Goal: Task Accomplishment & Management: Manage account settings

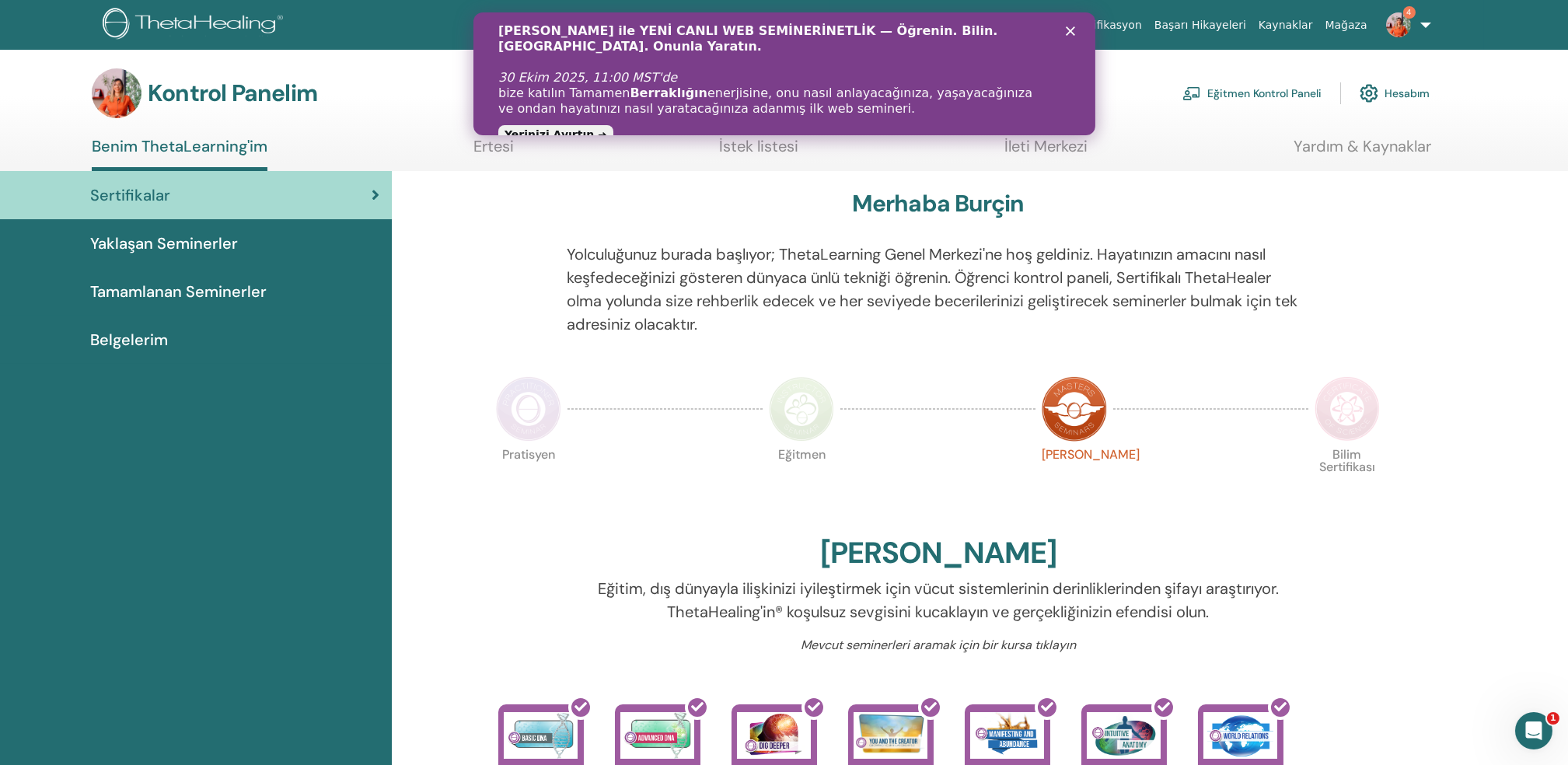
click at [241, 284] on span "Tamamlanan Seminerler" at bounding box center [179, 291] width 176 height 23
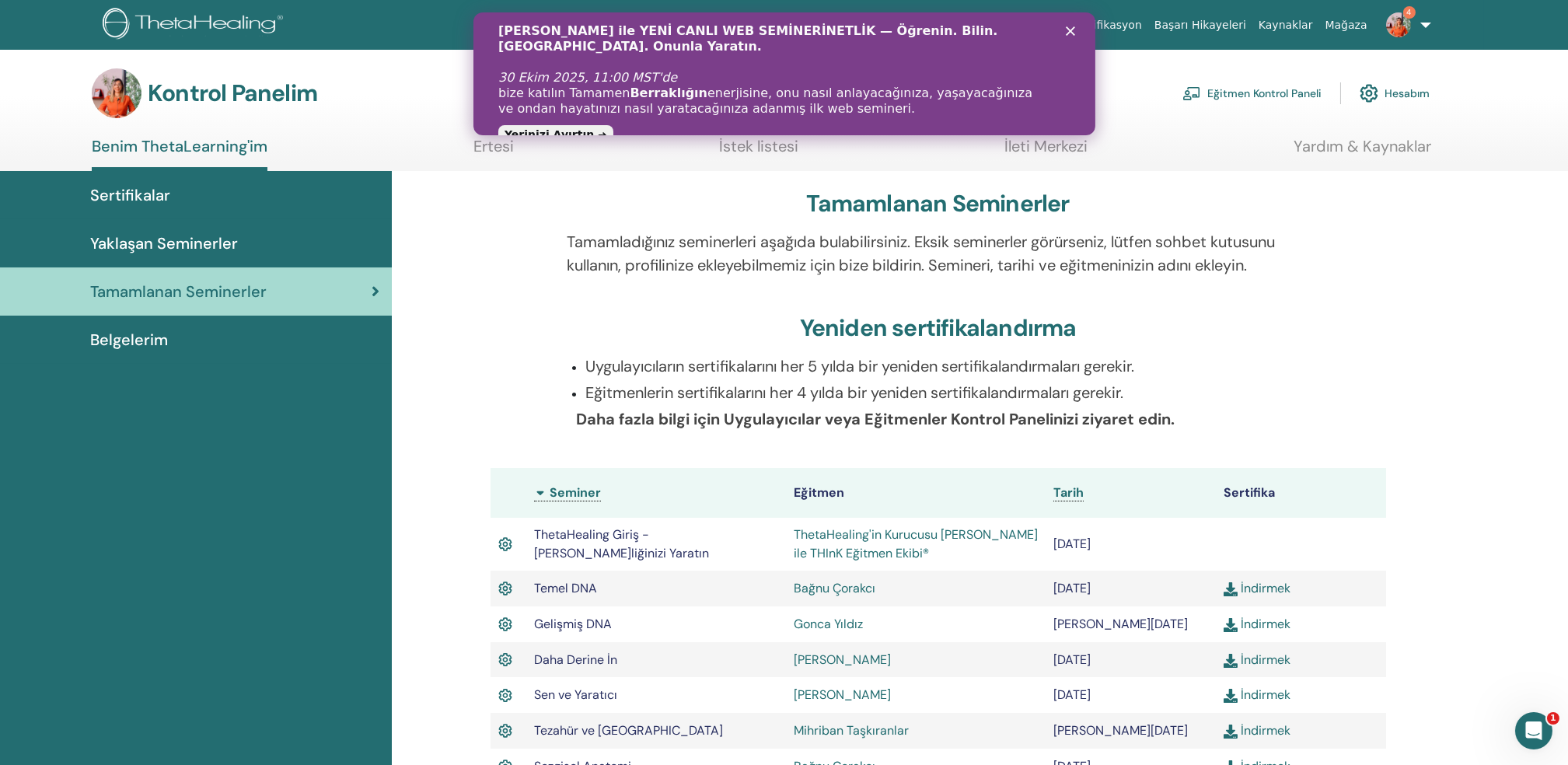
click at [1069, 35] on icon "Kapat" at bounding box center [1070, 31] width 10 height 10
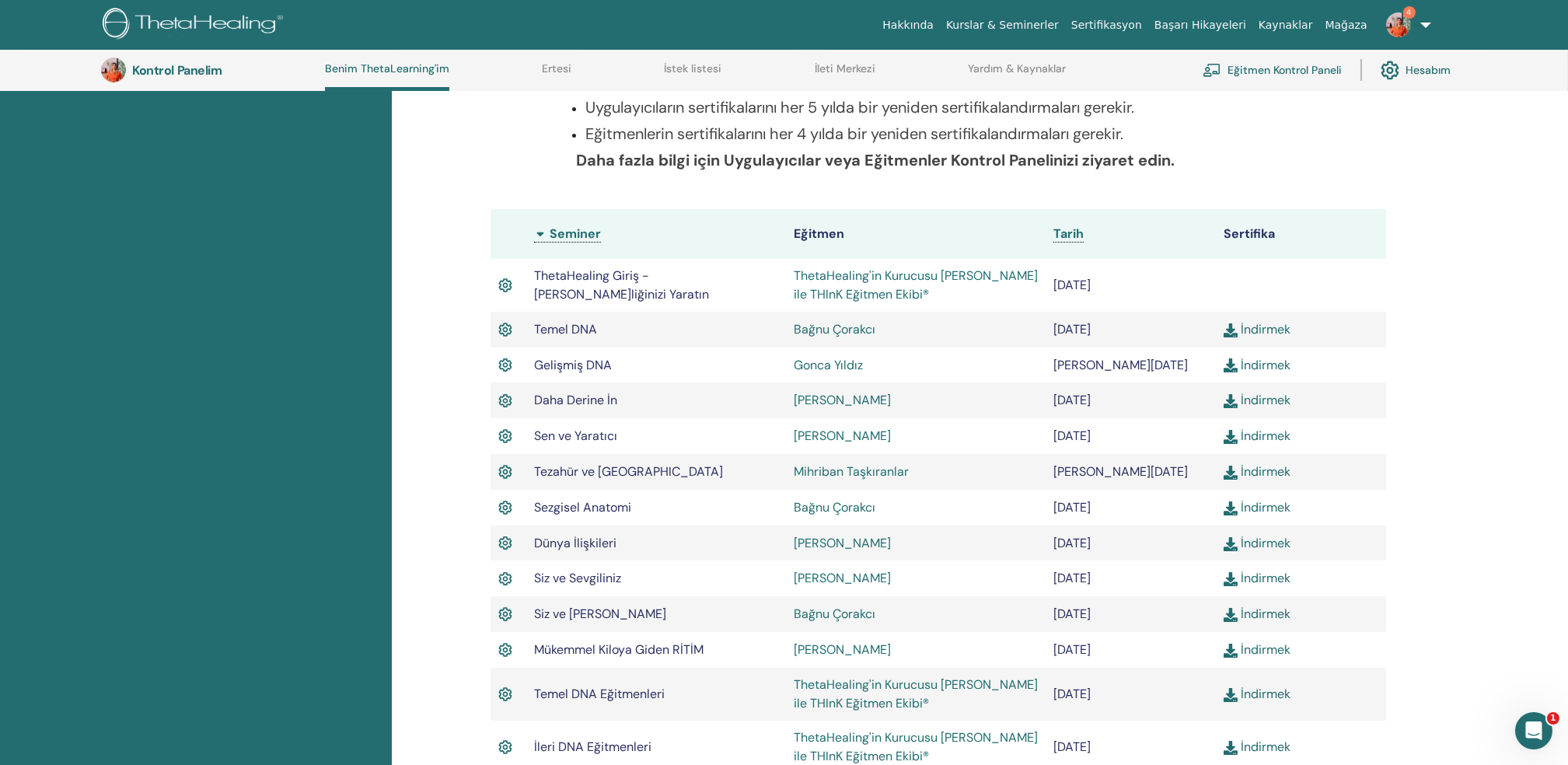
scroll to position [306, 0]
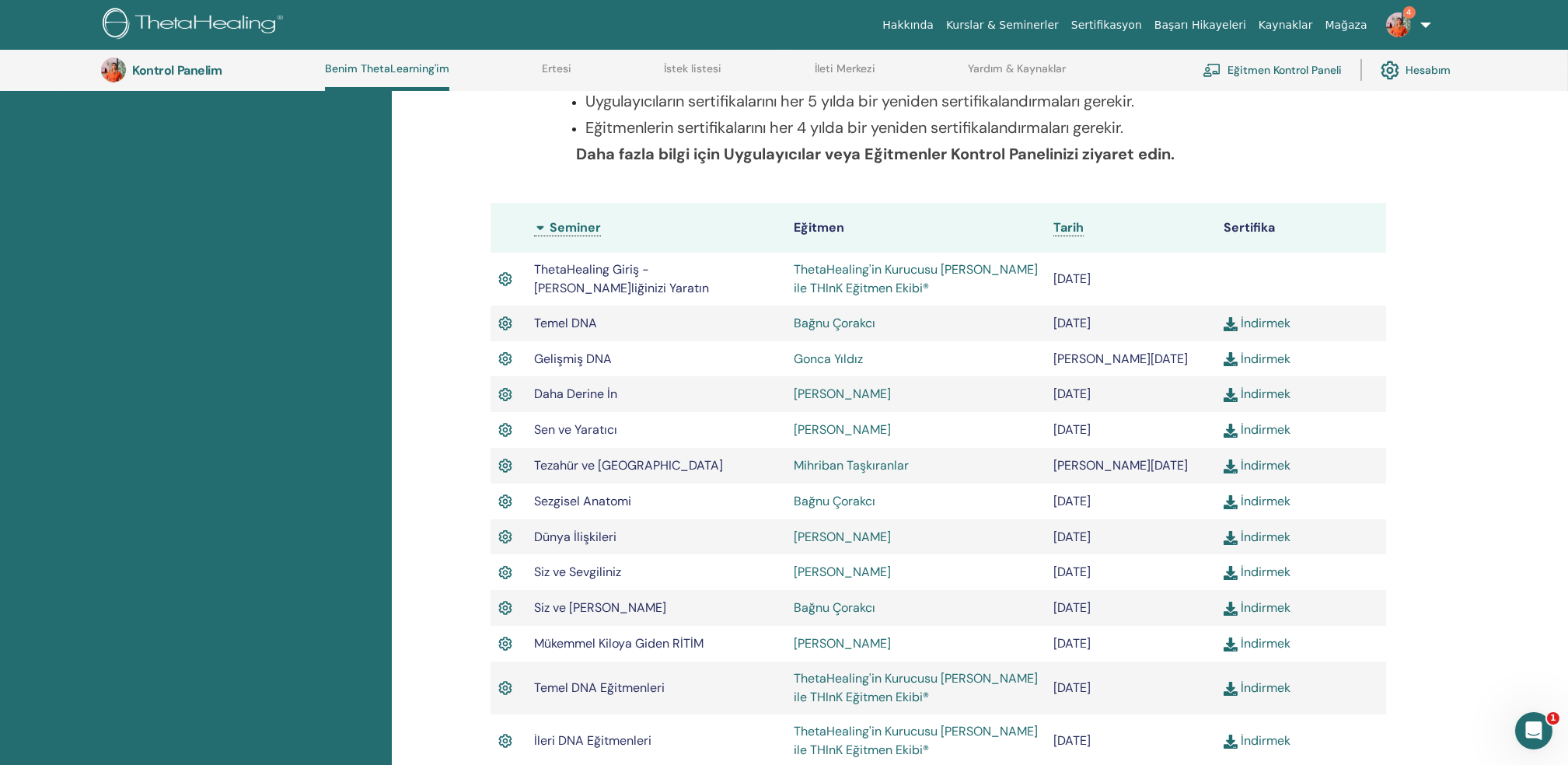
click at [1269, 71] on font "Eğitmen Kontrol Paneli" at bounding box center [1285, 70] width 114 height 14
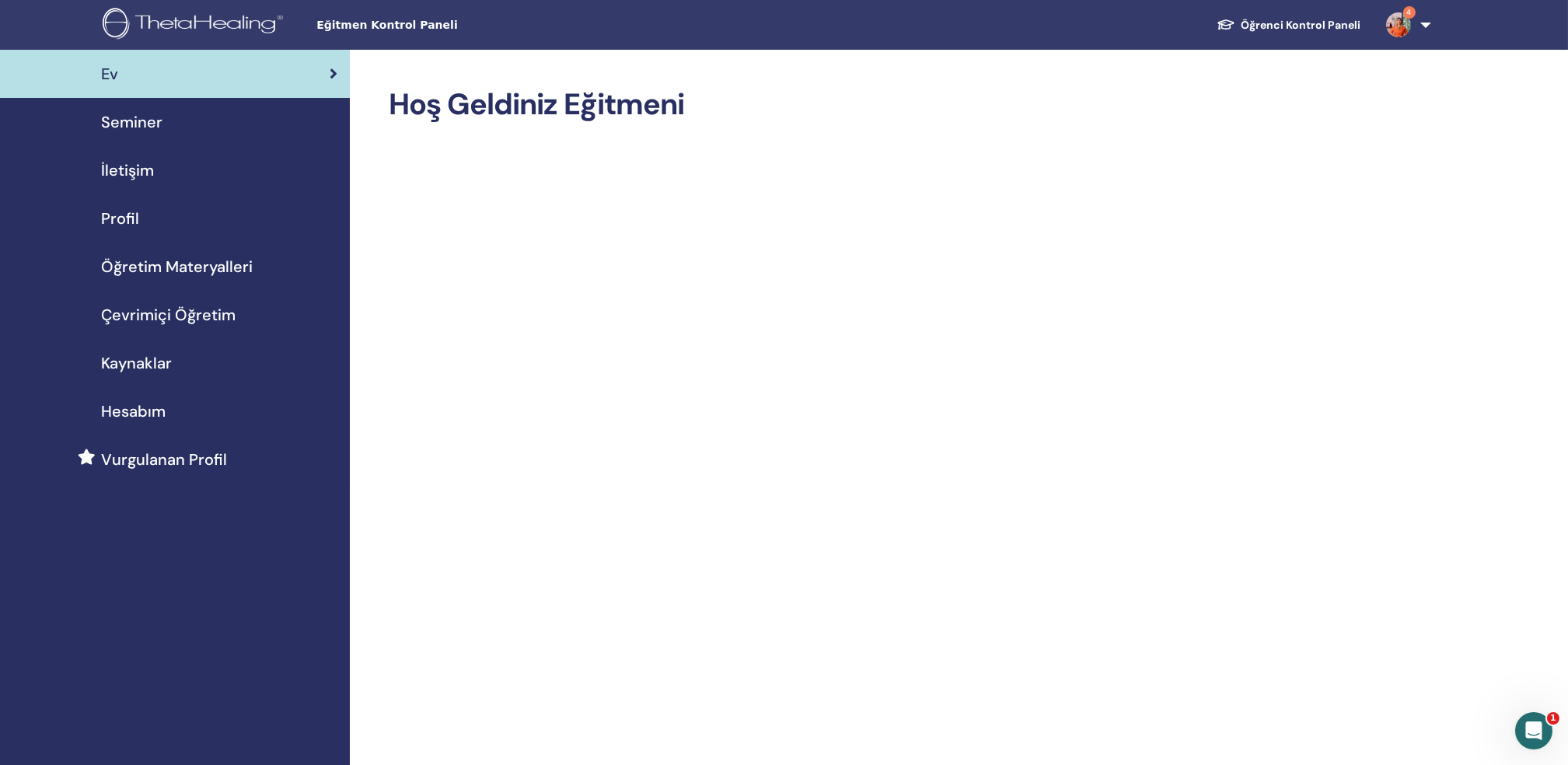
click at [128, 115] on span "Seminer" at bounding box center [131, 121] width 61 height 23
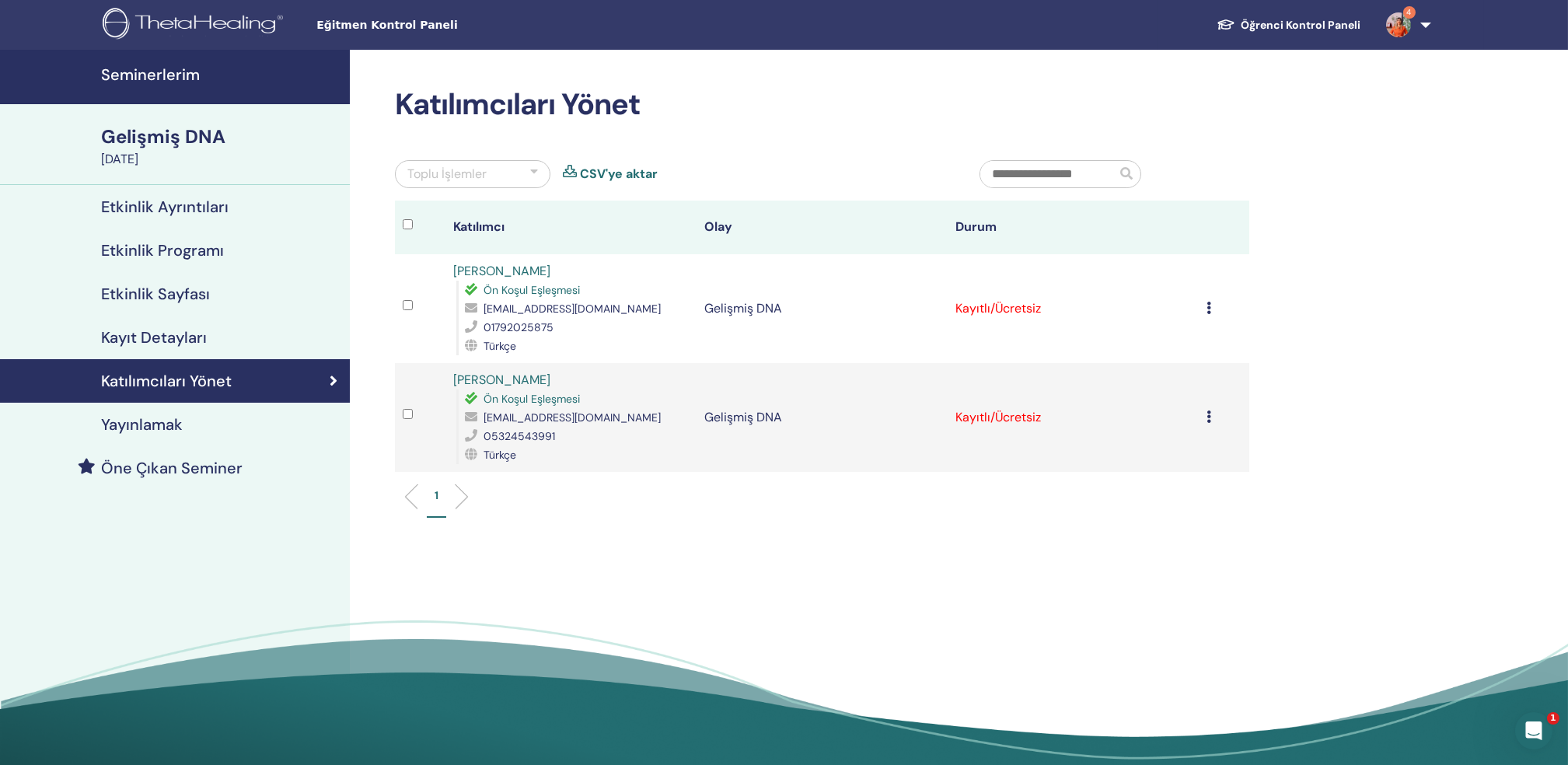
click at [1212, 309] on div "Cancel Registration Do not auto-certify Mark as Paid Mark as Unpaid Mark as Abs…" at bounding box center [1224, 309] width 35 height 19
click at [1425, 29] on link "4" at bounding box center [1406, 25] width 64 height 50
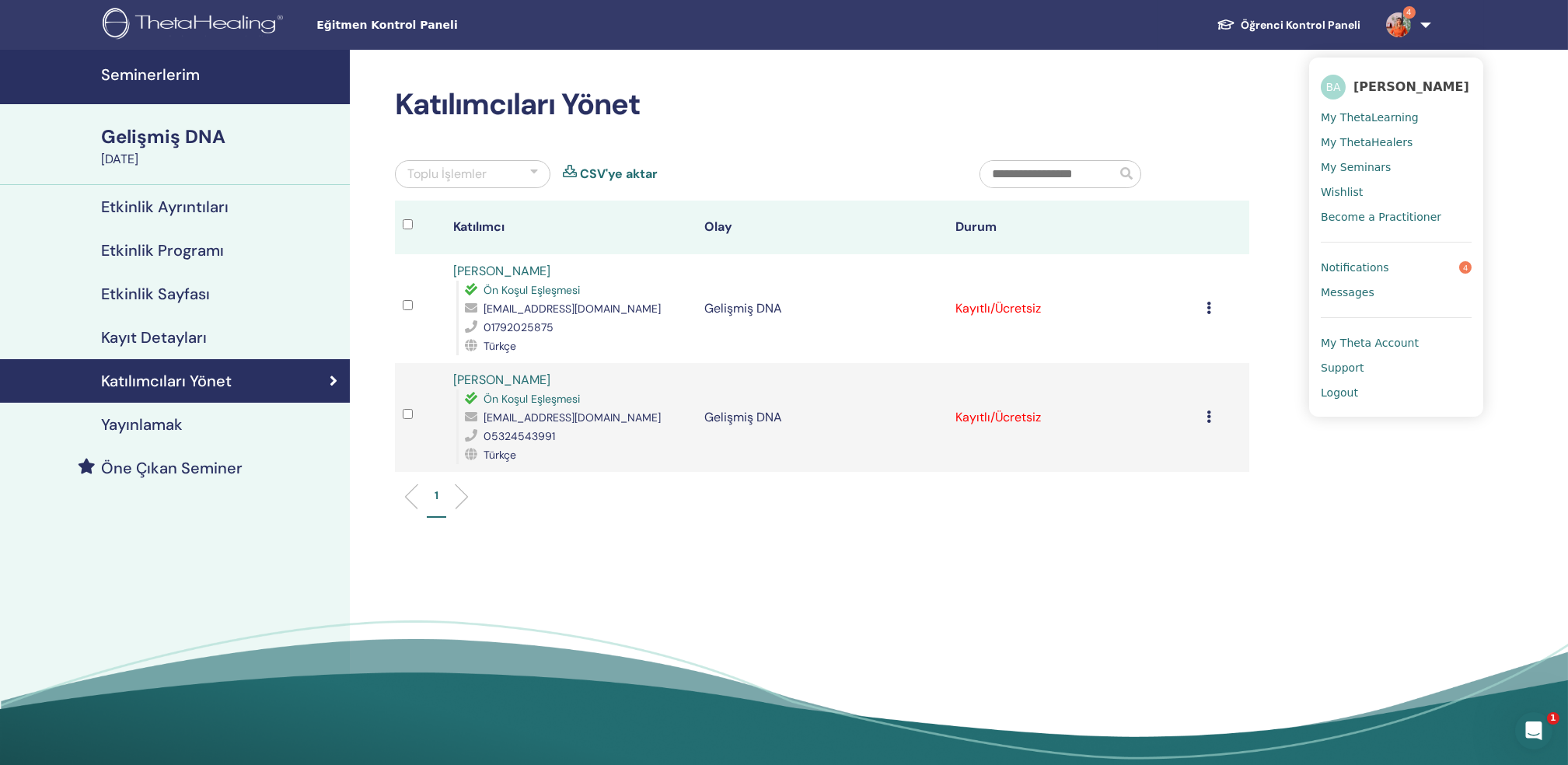
click at [1425, 29] on link "4" at bounding box center [1406, 25] width 64 height 50
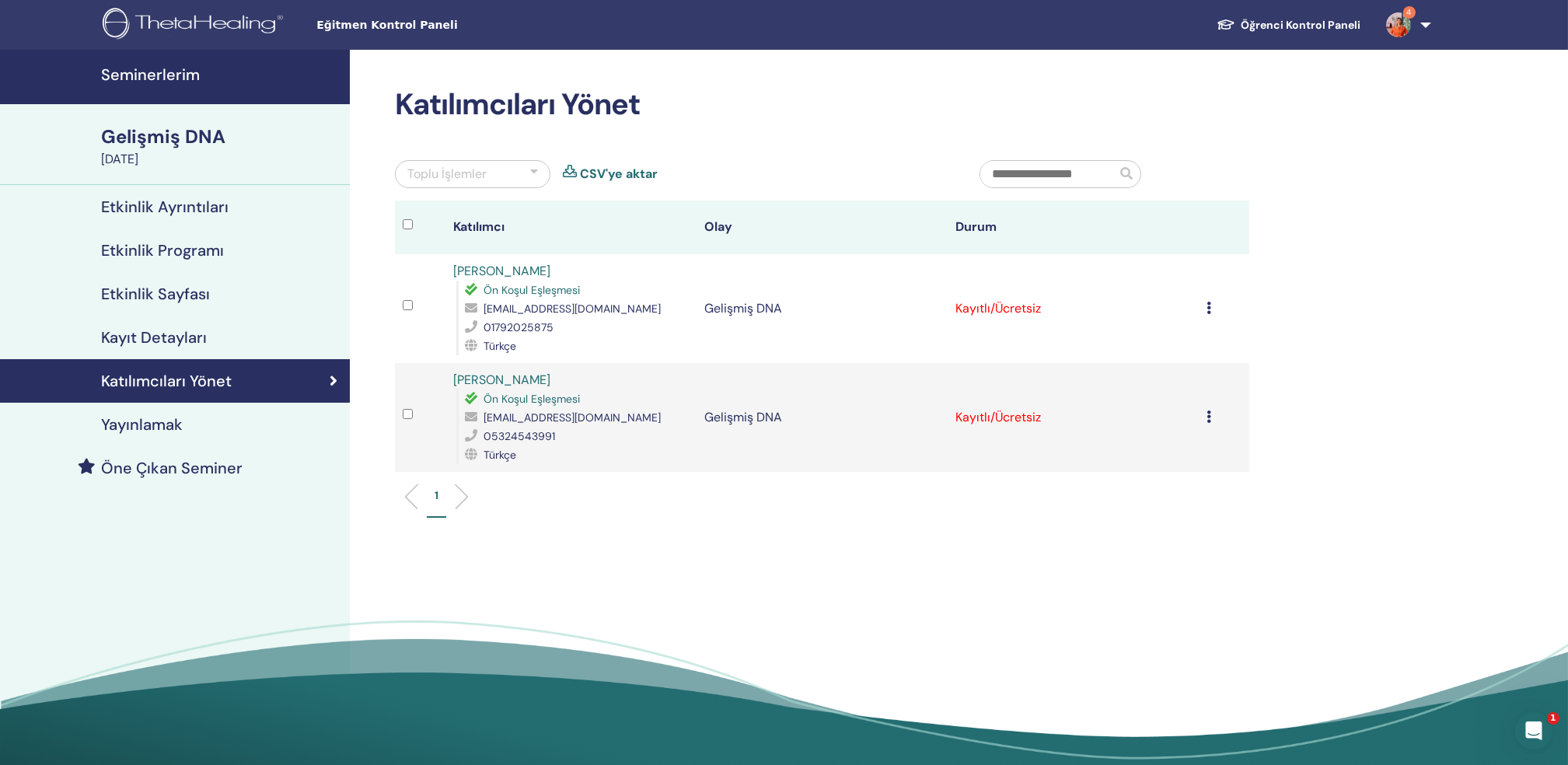
click at [1204, 423] on td "Cancel Registration Do not auto-certify Mark as Paid Mark as Unpaid Mark as Abs…" at bounding box center [1224, 417] width 51 height 109
click at [1212, 420] on div "Cancel Registration Do not auto-certify Mark as Paid Mark as Unpaid Mark as Abs…" at bounding box center [1224, 417] width 35 height 19
click at [1223, 553] on p "Complete and Certify" at bounding box center [1181, 551] width 123 height 19
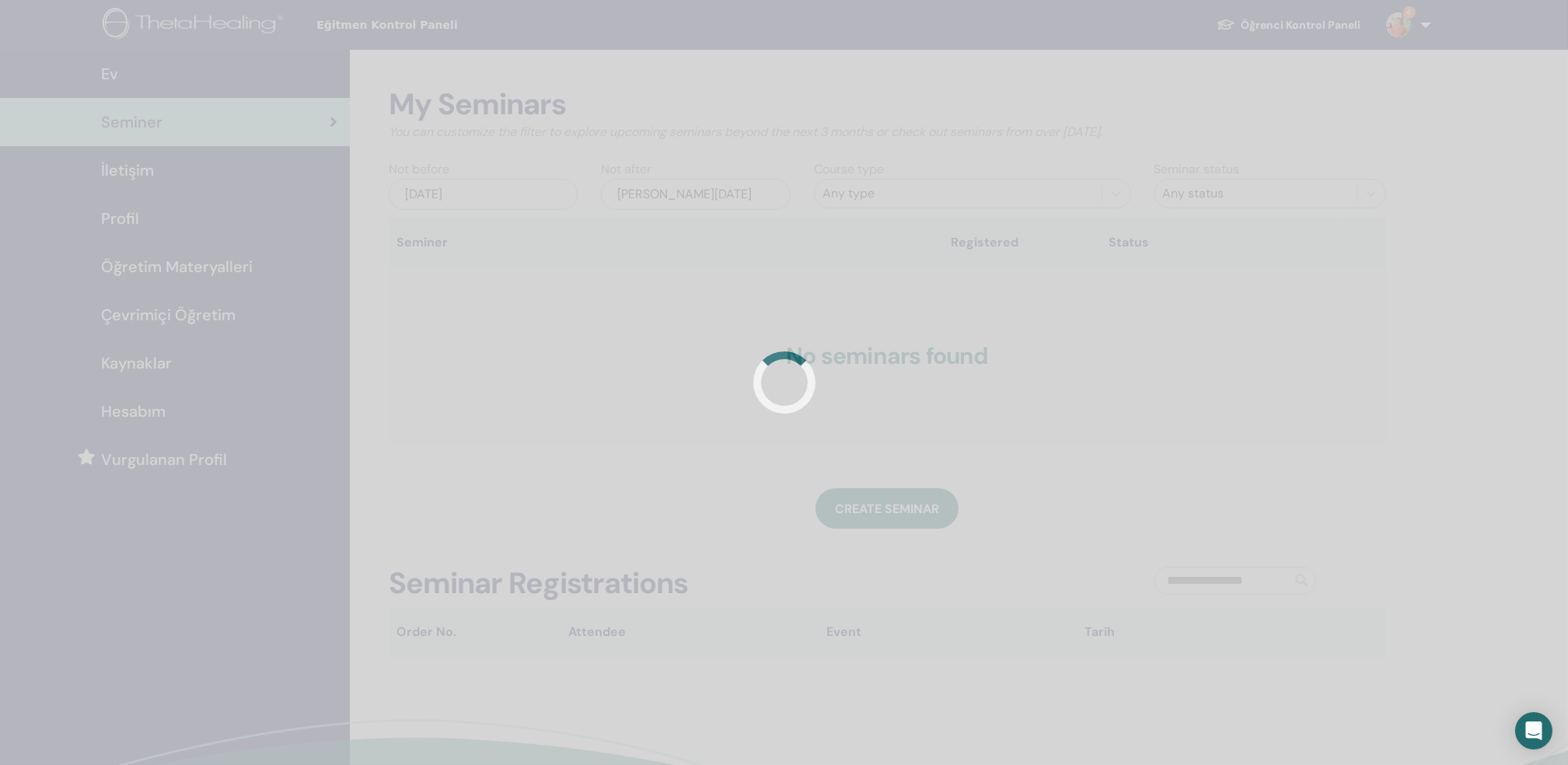
click at [128, 115] on span "Seminer" at bounding box center [131, 121] width 61 height 23
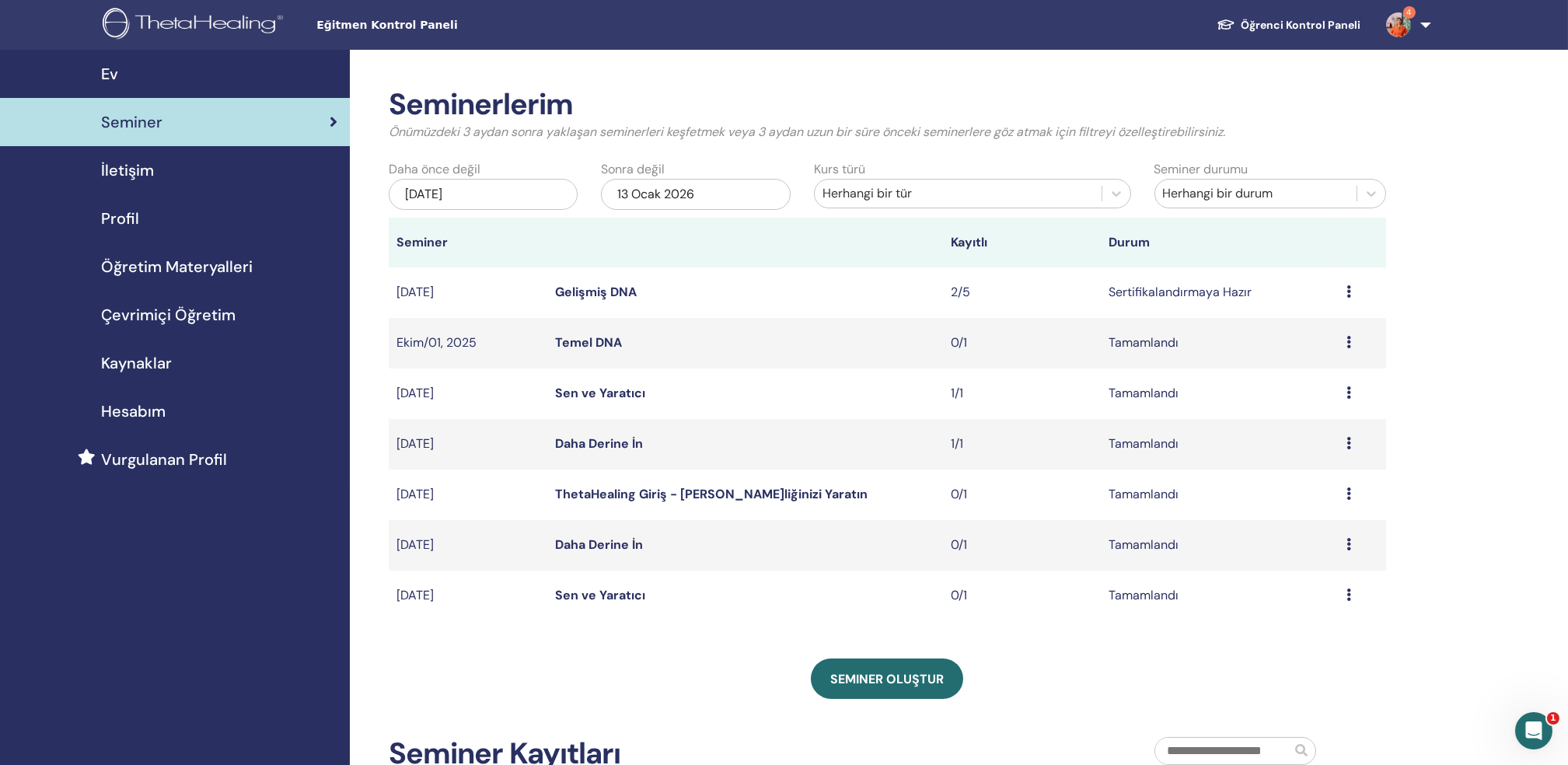
click at [1347, 290] on icon at bounding box center [1349, 291] width 5 height 13
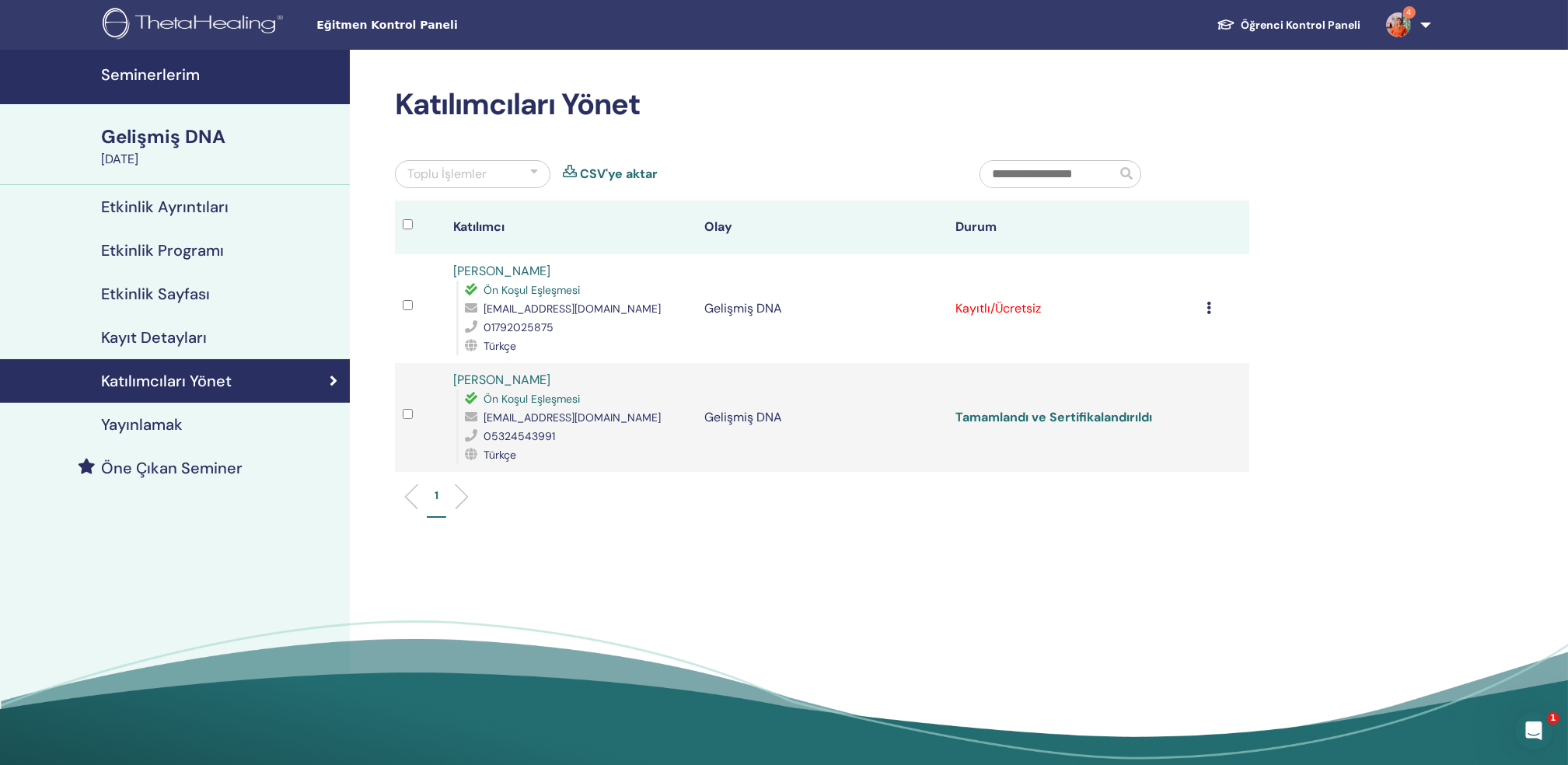
click at [1051, 417] on link "Tamamlandı ve Sertifikalandırıldı" at bounding box center [1054, 417] width 197 height 17
